Goal: Navigation & Orientation: Find specific page/section

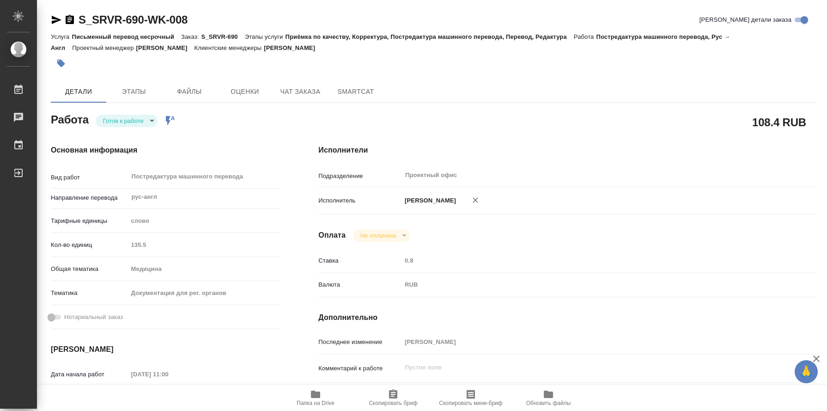
scroll to position [377, 0]
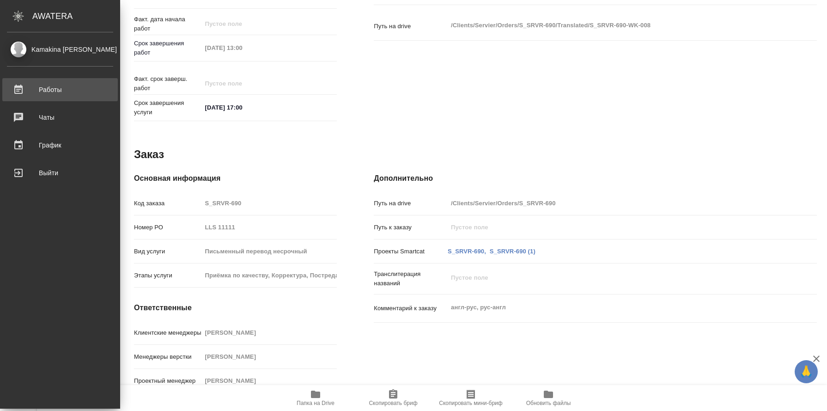
click at [43, 83] on div "Работы" at bounding box center [60, 90] width 106 height 14
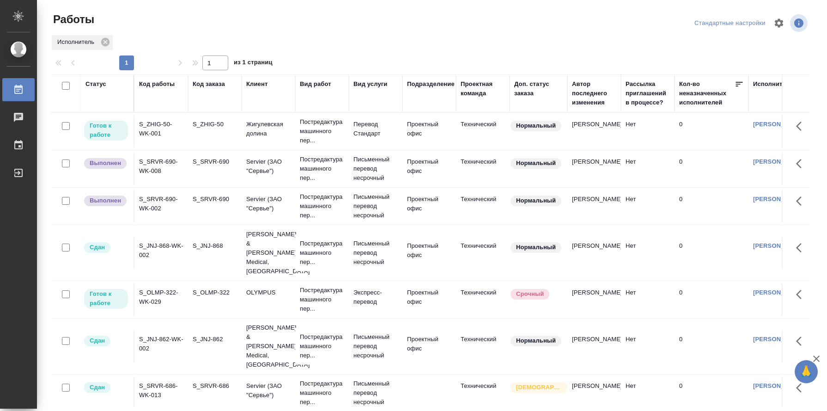
scroll to position [0, 641]
